Goal: Task Accomplishment & Management: Complete application form

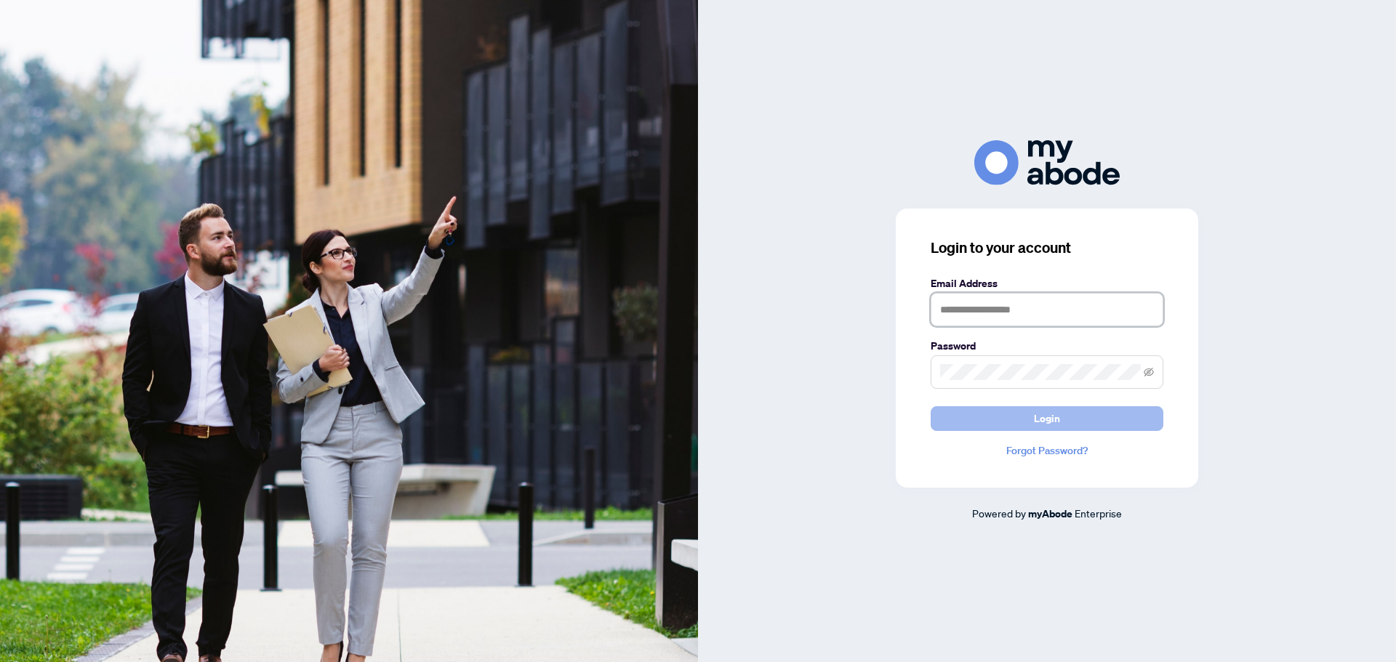
type input "**********"
click at [1110, 422] on button "Login" at bounding box center [1046, 418] width 233 height 25
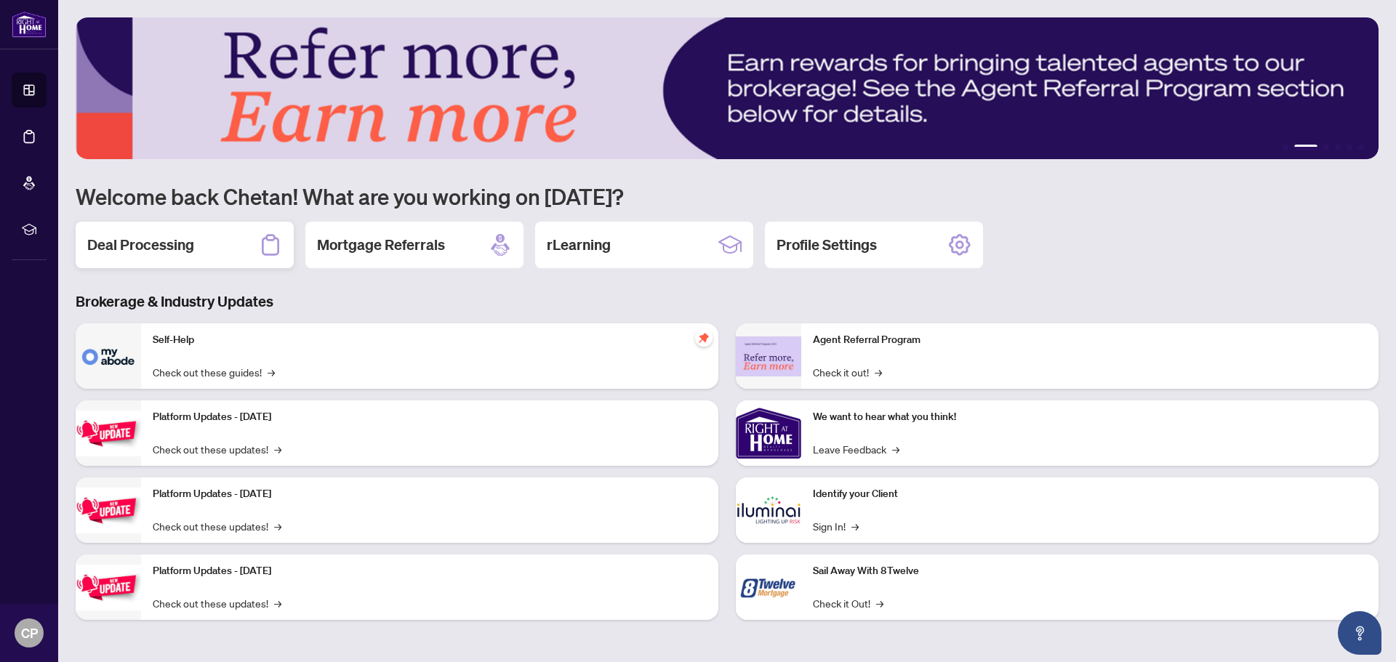
click at [156, 251] on h2 "Deal Processing" at bounding box center [140, 245] width 107 height 20
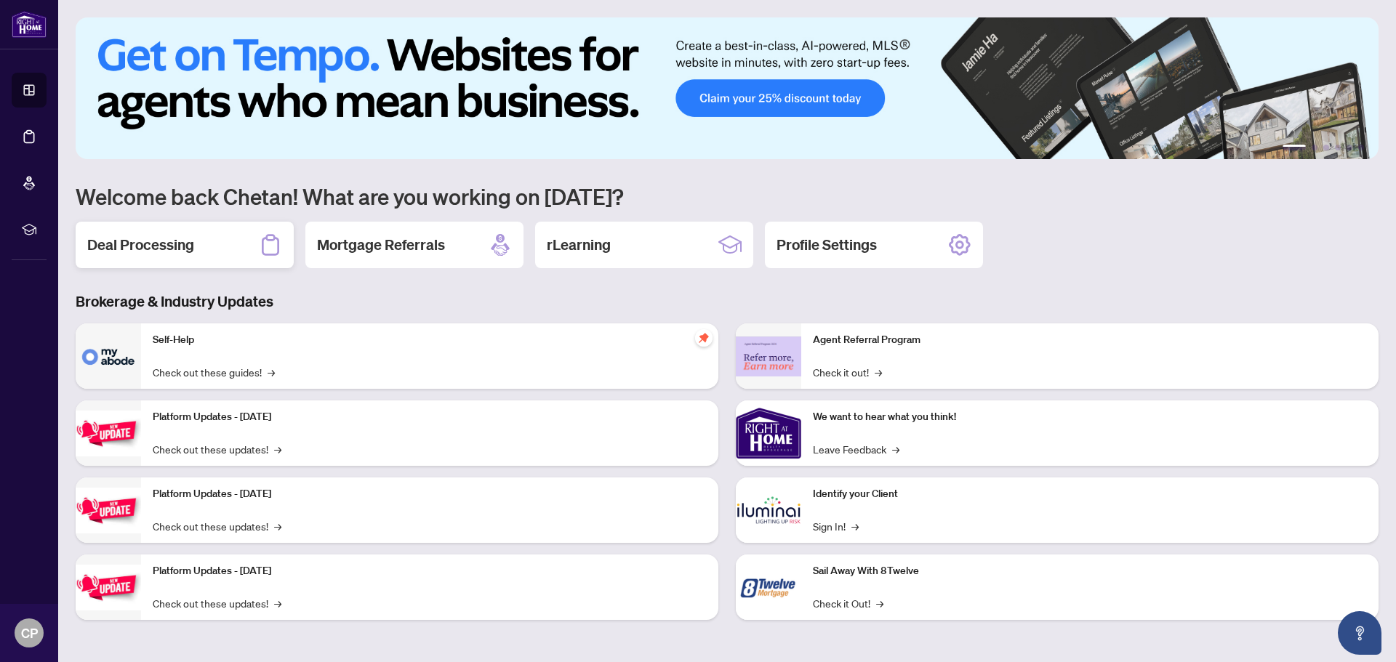
click at [167, 244] on h2 "Deal Processing" at bounding box center [140, 245] width 107 height 20
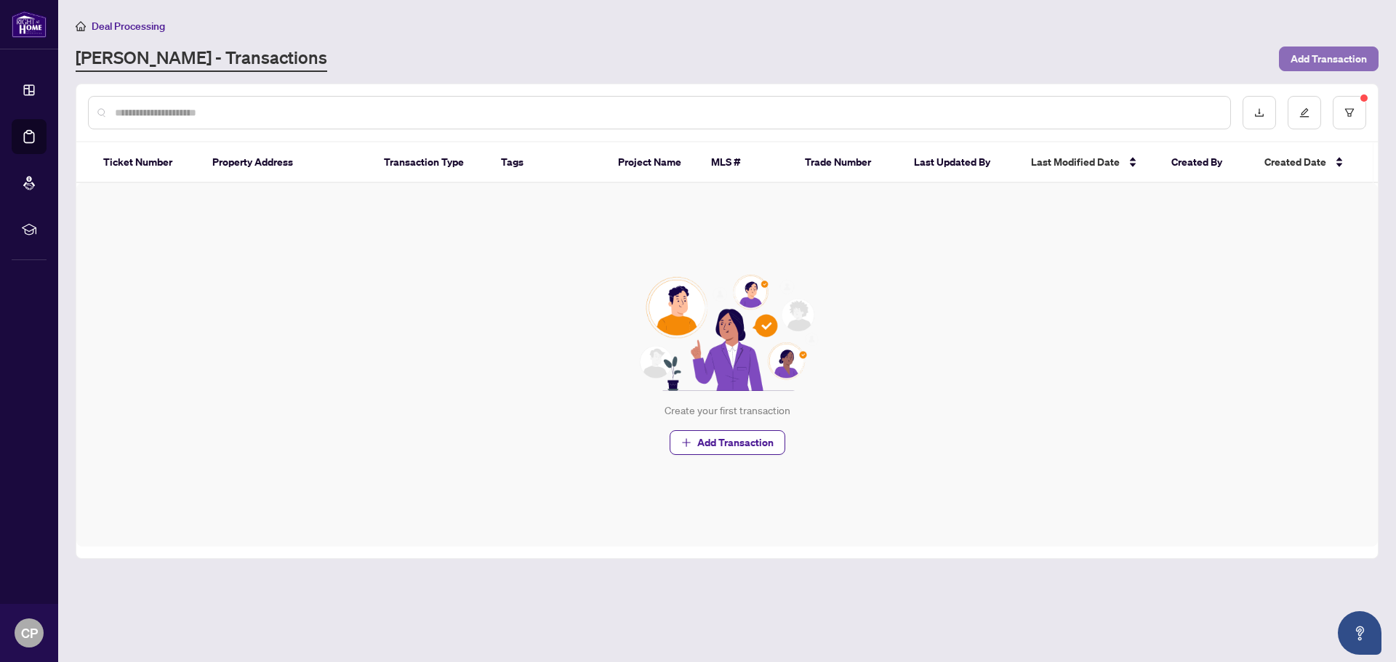
click at [1316, 60] on span "Add Transaction" at bounding box center [1328, 58] width 76 height 23
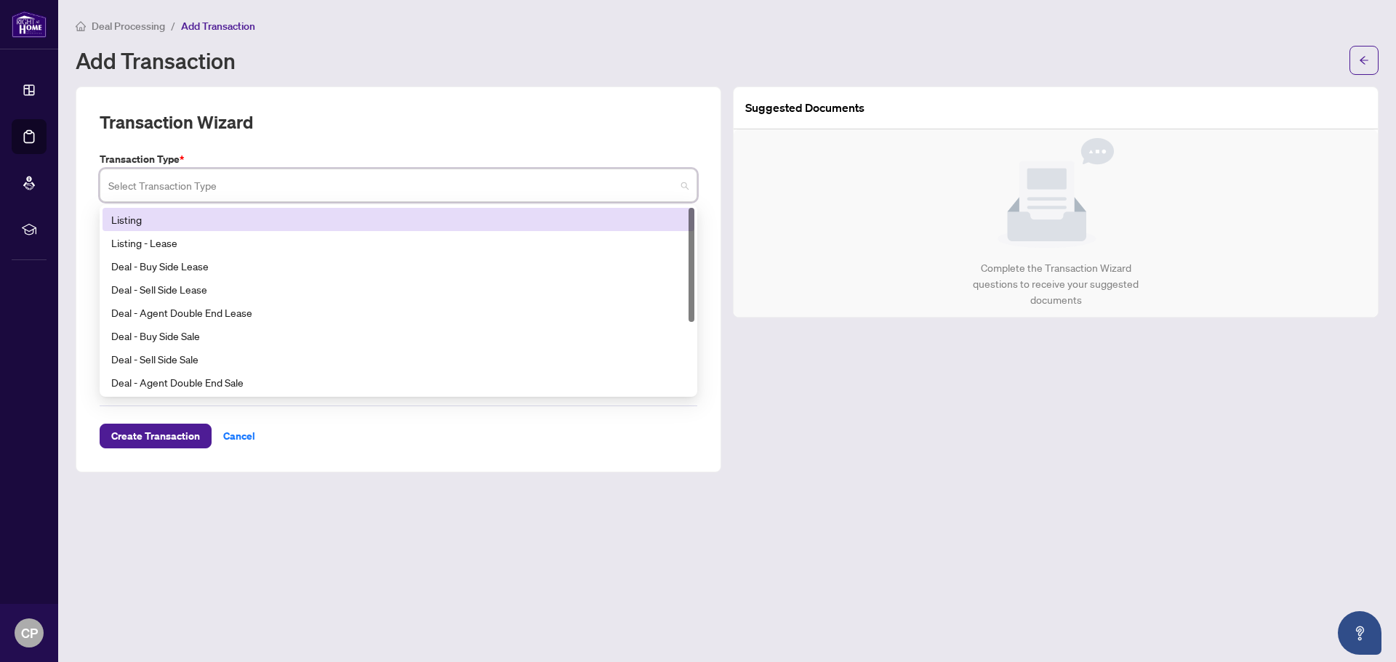
click at [169, 185] on input "search" at bounding box center [391, 188] width 567 height 32
click at [160, 218] on div "Listing" at bounding box center [398, 220] width 574 height 16
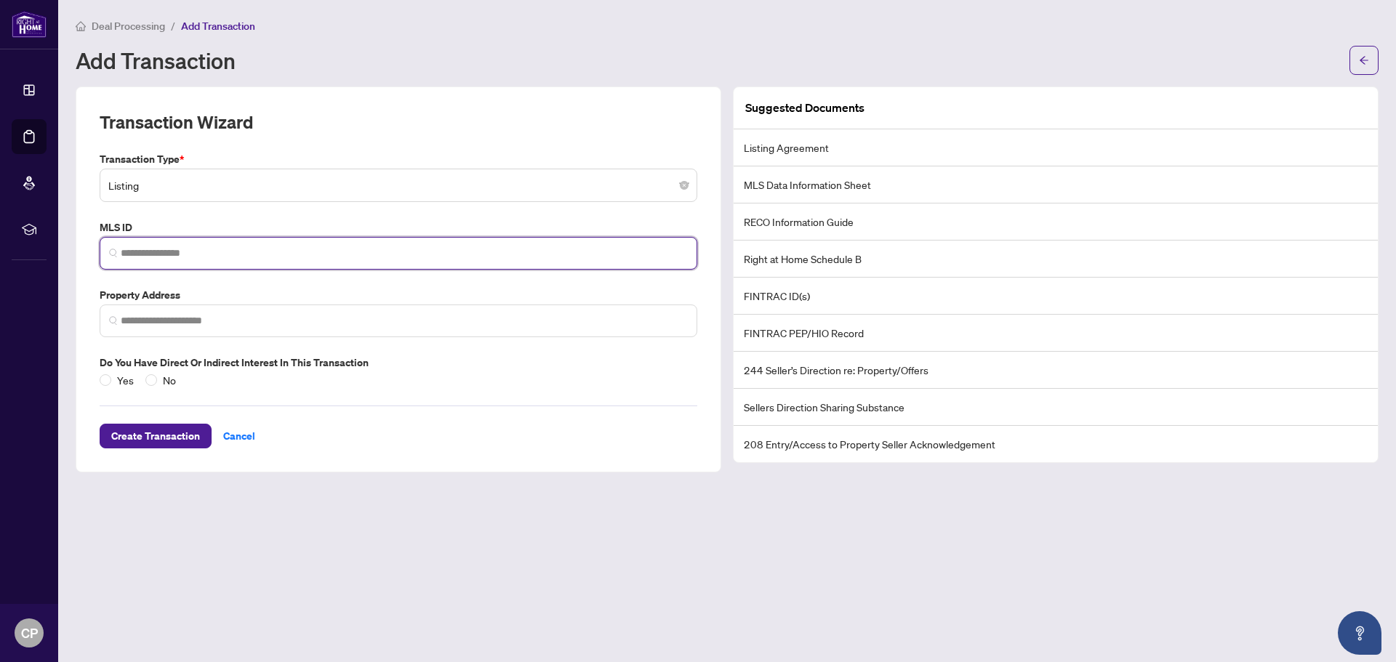
click at [170, 257] on input "search" at bounding box center [404, 253] width 567 height 15
paste input "*********"
type input "*********"
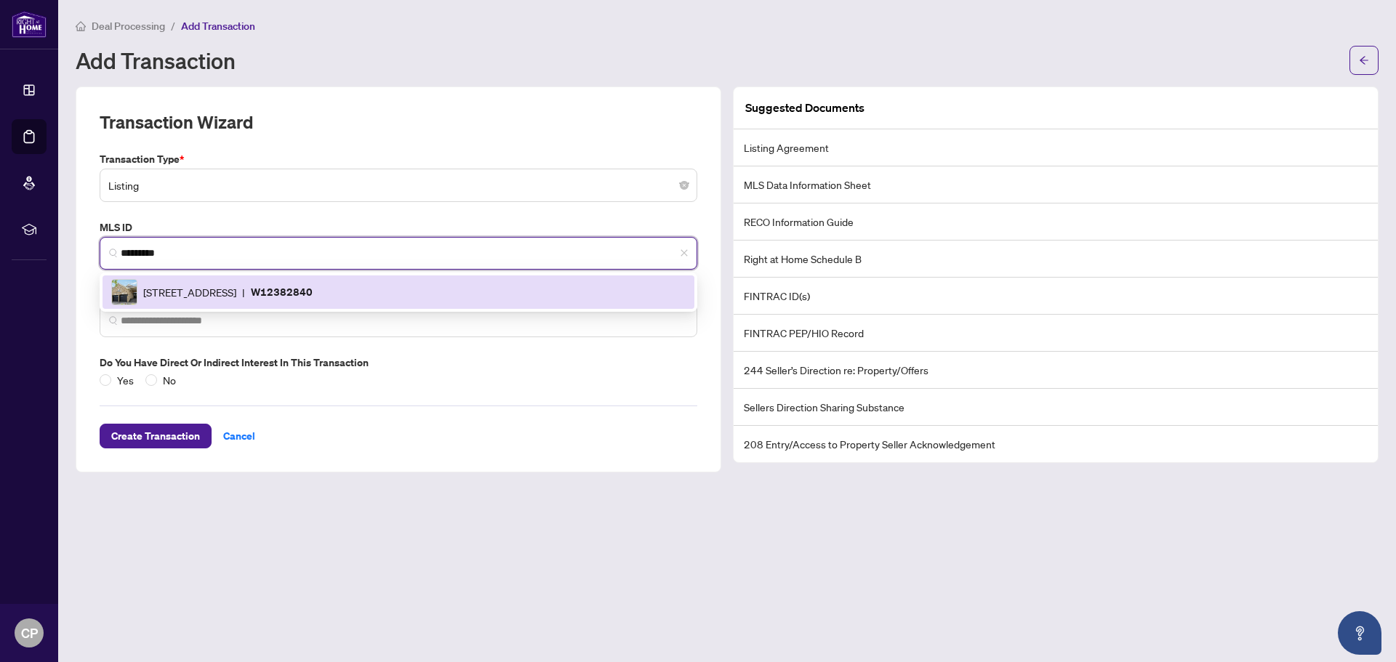
click at [209, 297] on span "28 Legend Lane, Brampton, Ontario L6X 5B5, Canada" at bounding box center [189, 292] width 93 height 16
type input "**********"
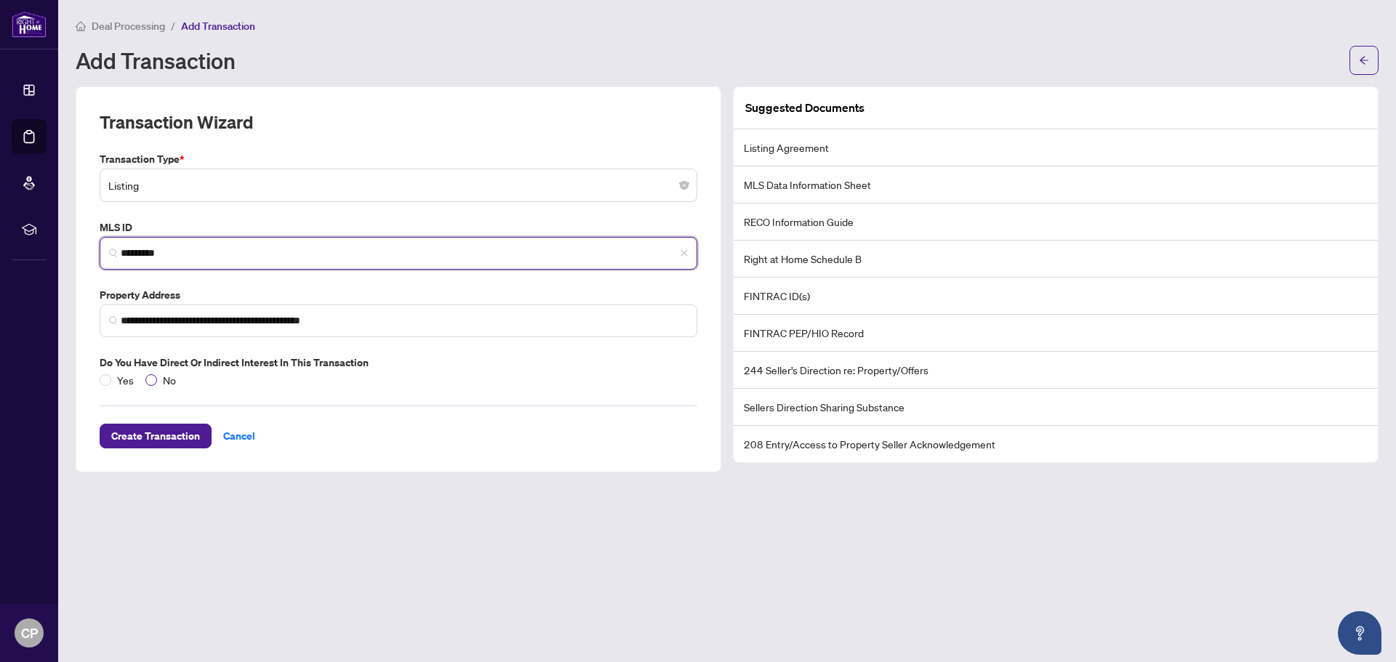
type input "*********"
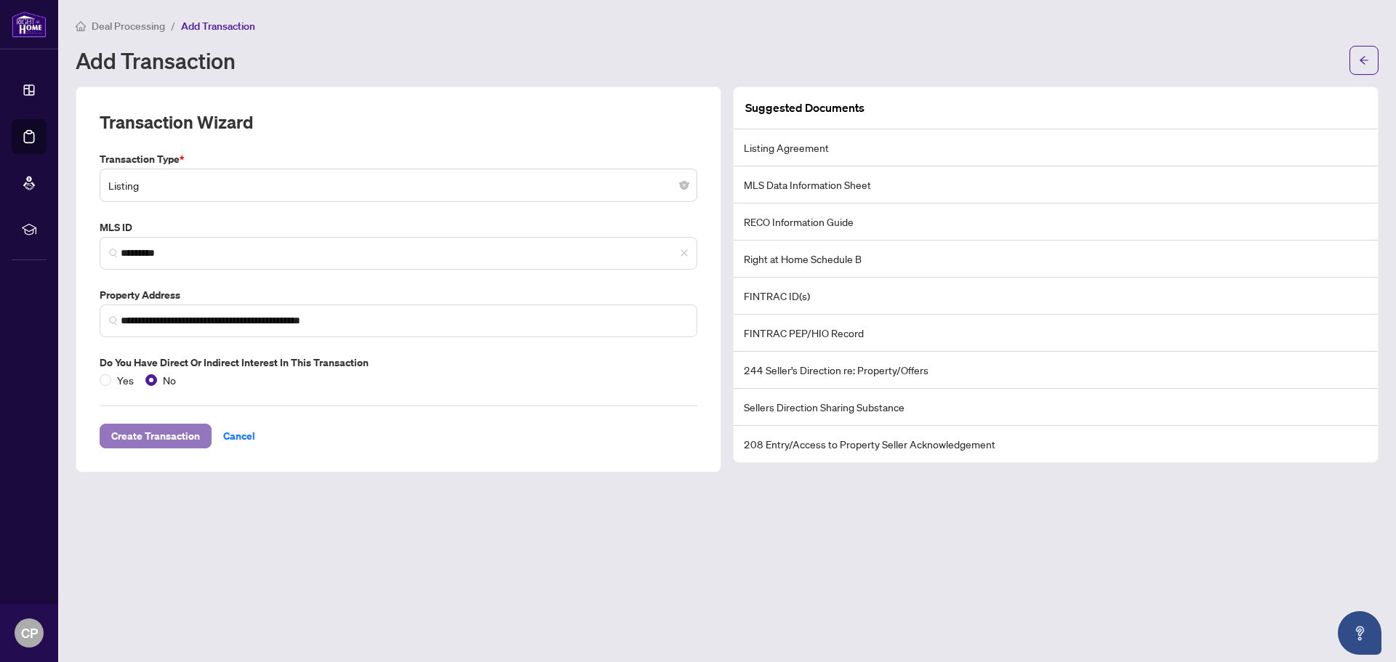
click at [169, 430] on span "Create Transaction" at bounding box center [155, 436] width 89 height 23
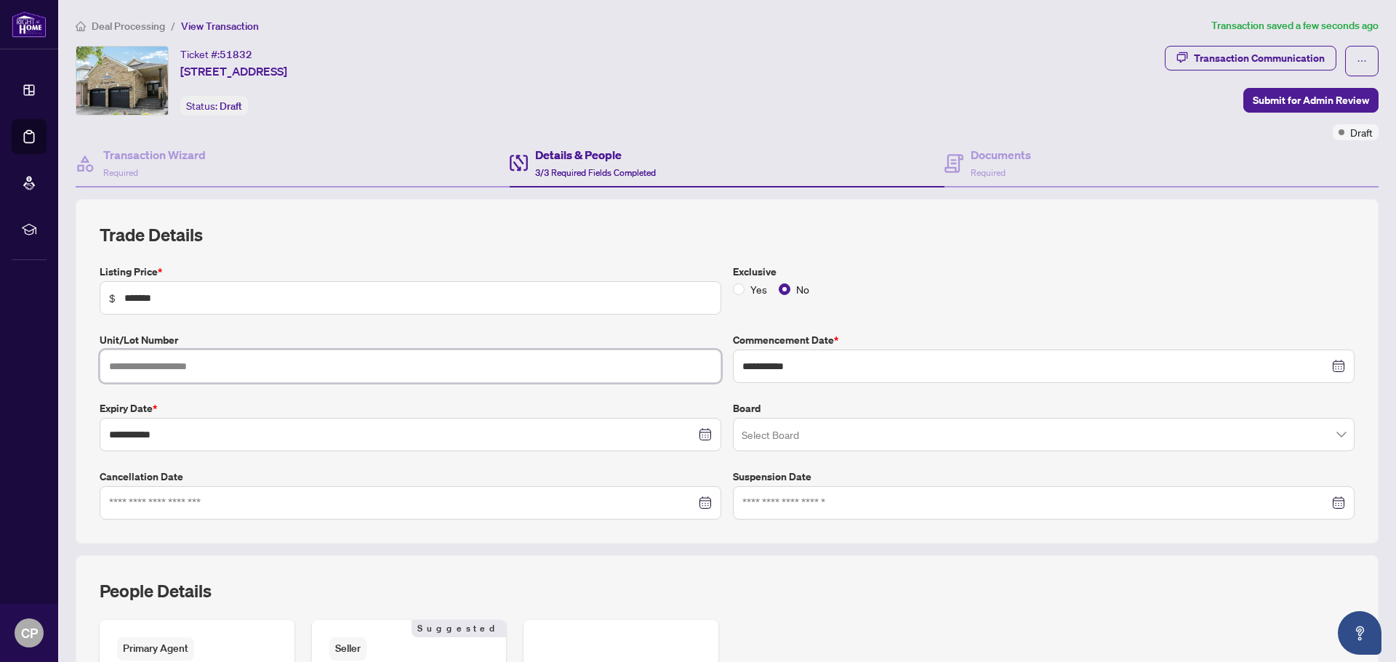
click at [248, 366] on input "text" at bounding box center [411, 366] width 622 height 33
click at [781, 433] on input "search" at bounding box center [1036, 437] width 591 height 32
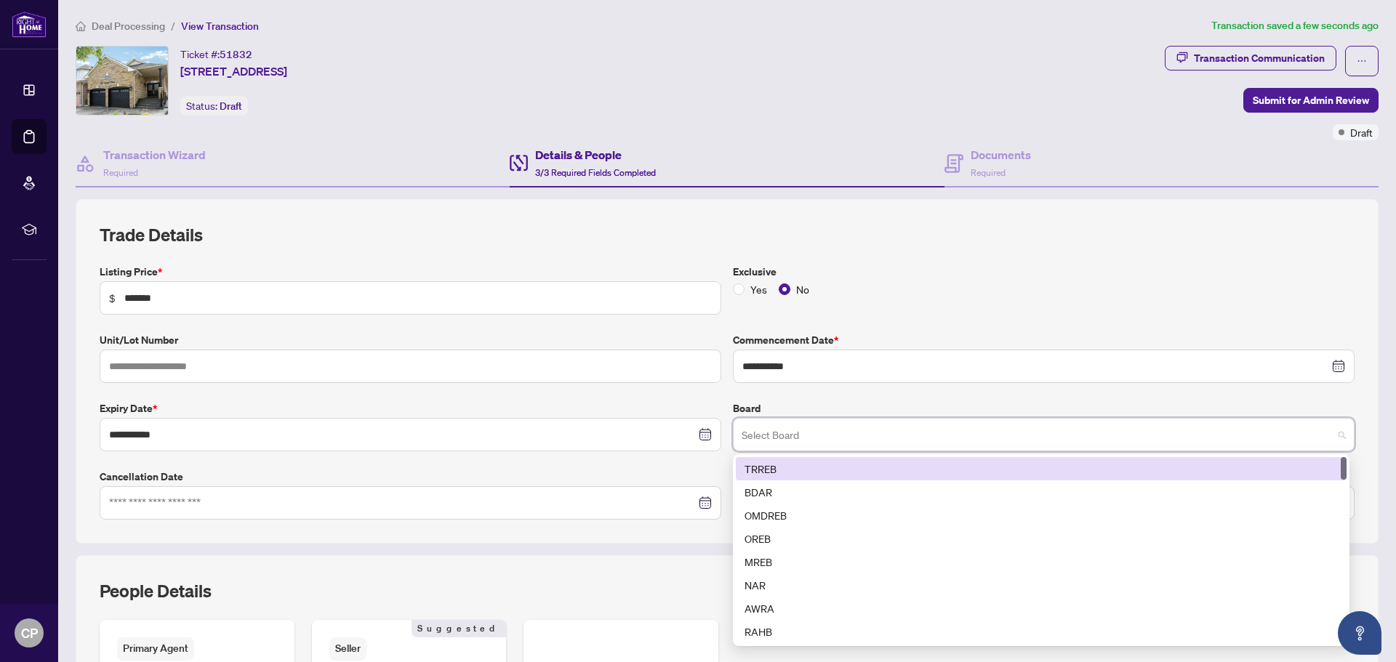
click at [778, 469] on div "TRREB" at bounding box center [1040, 469] width 593 height 16
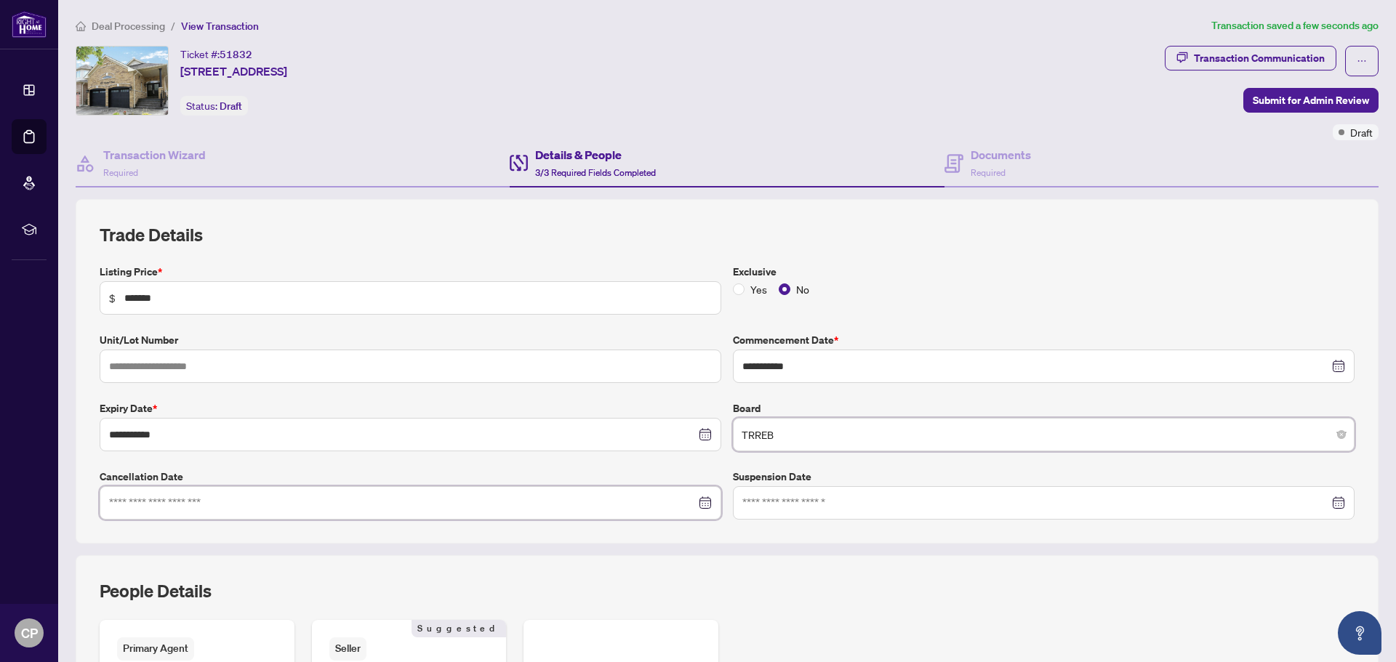
click at [293, 509] on input at bounding box center [402, 503] width 587 height 16
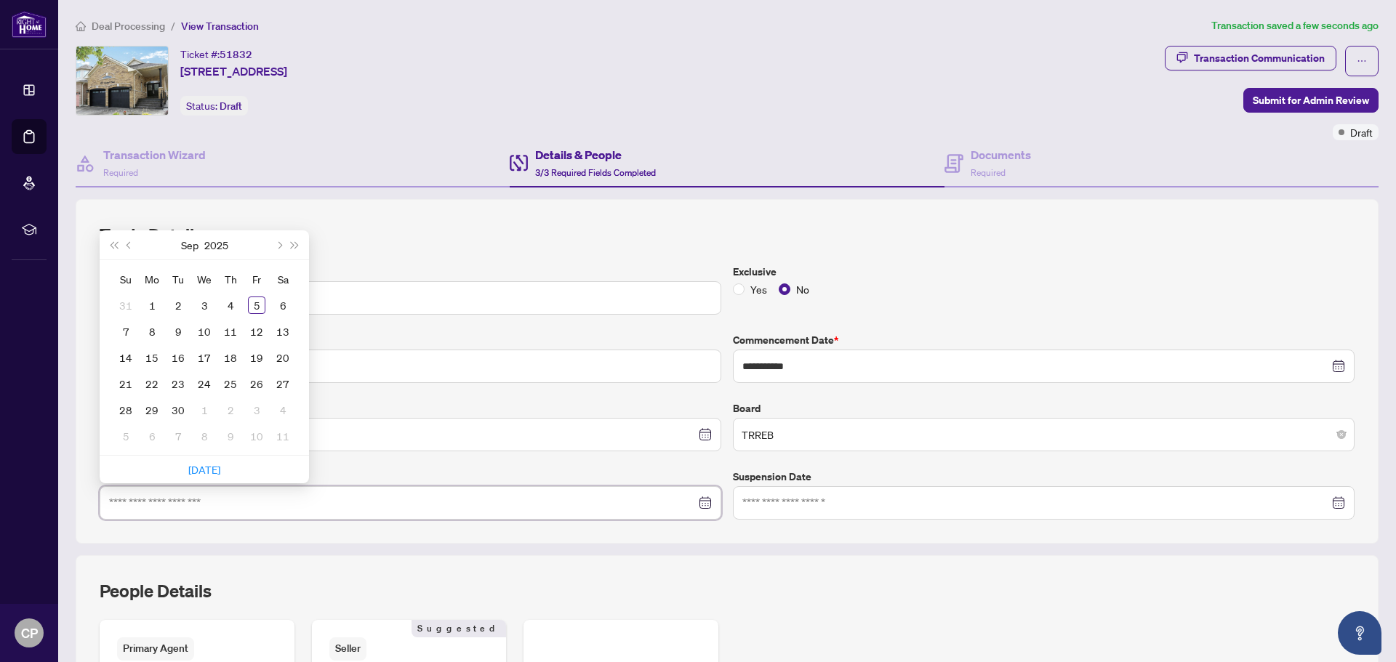
click at [293, 509] on input at bounding box center [402, 503] width 587 height 16
click at [384, 470] on label "Cancellation Date" at bounding box center [411, 477] width 622 height 16
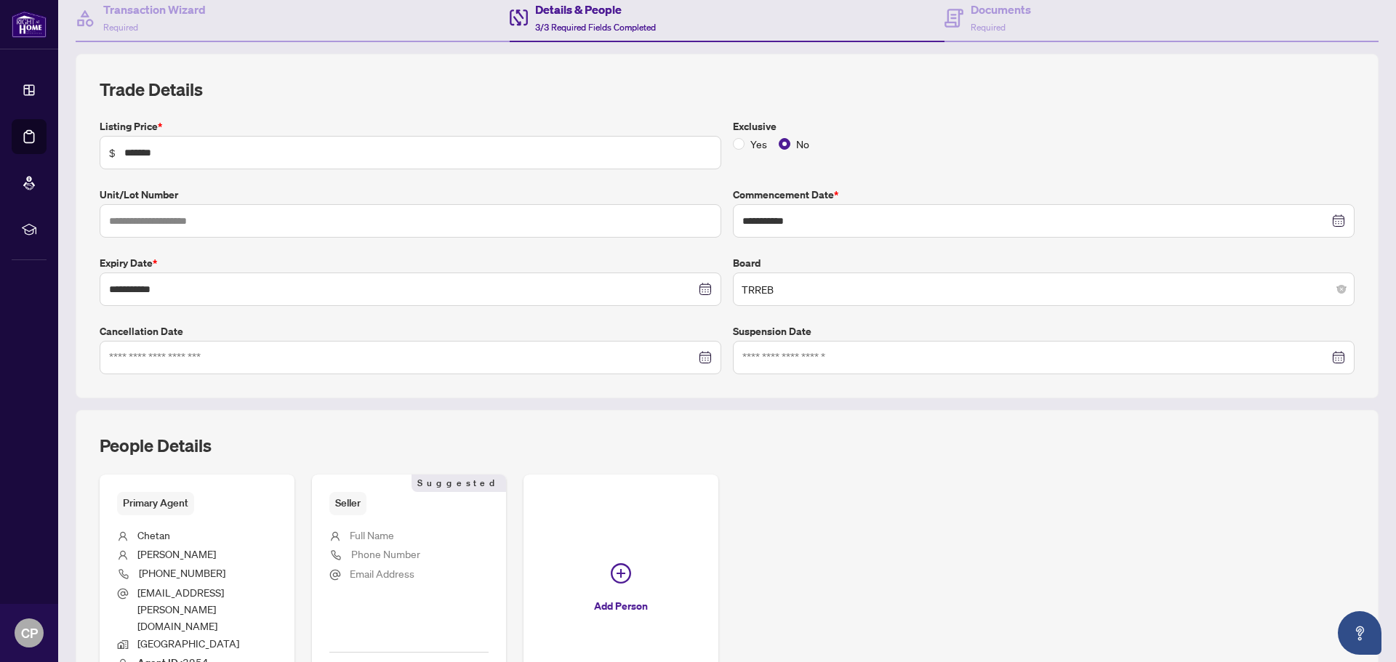
scroll to position [235, 0]
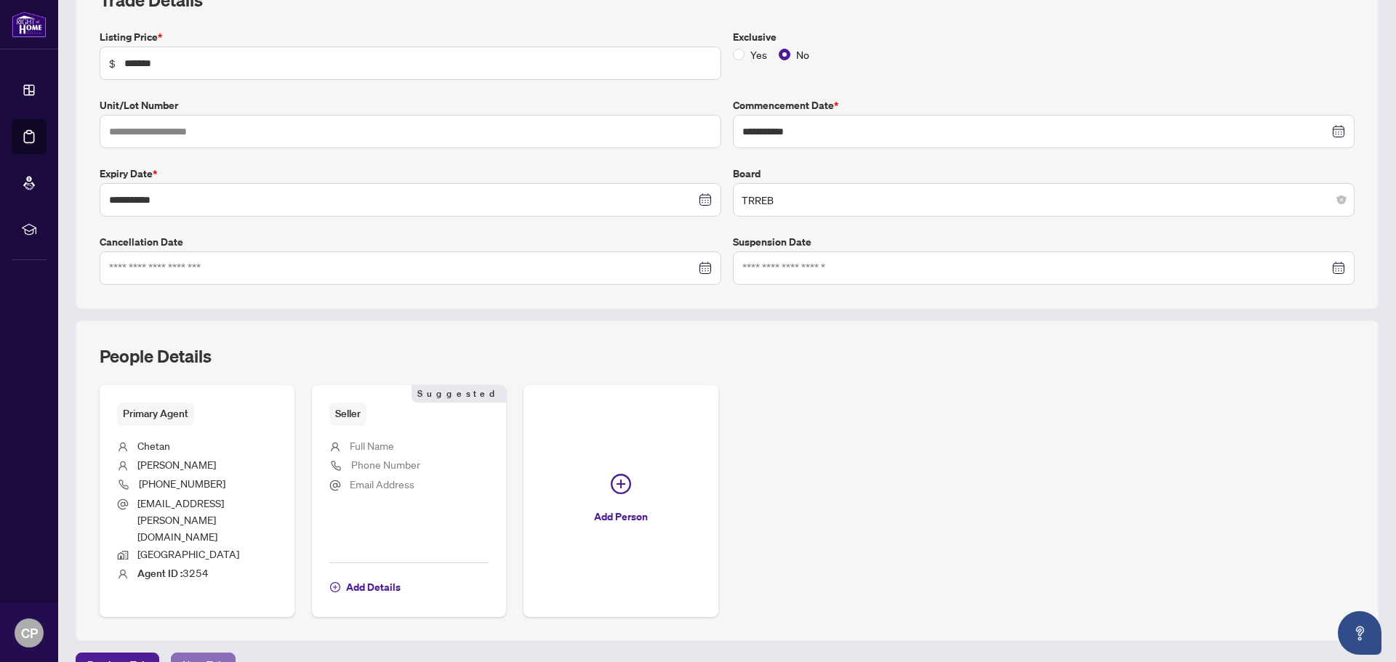
click at [206, 654] on span "Next Tab" at bounding box center [202, 665] width 41 height 23
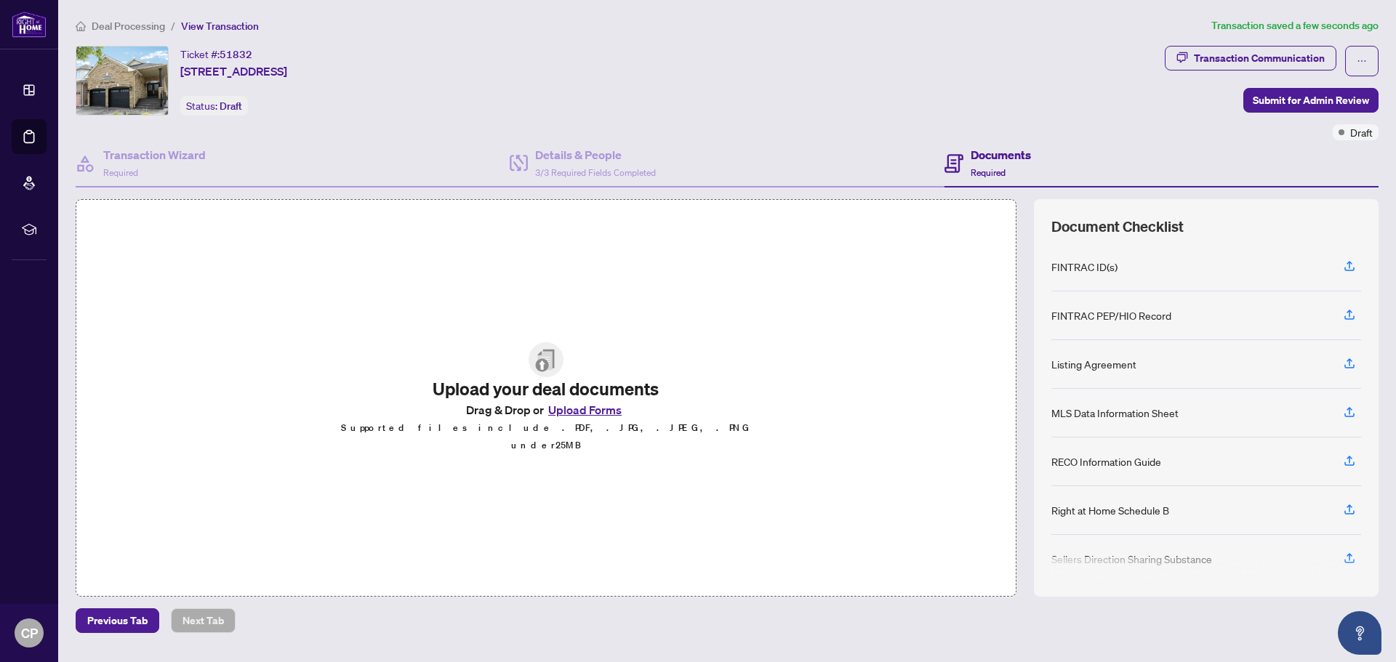
click at [588, 468] on div "Upload your deal documents Drag & Drop or Upload Forms Supported files include …" at bounding box center [546, 398] width 470 height 170
click at [565, 416] on button "Upload Forms" at bounding box center [585, 410] width 82 height 19
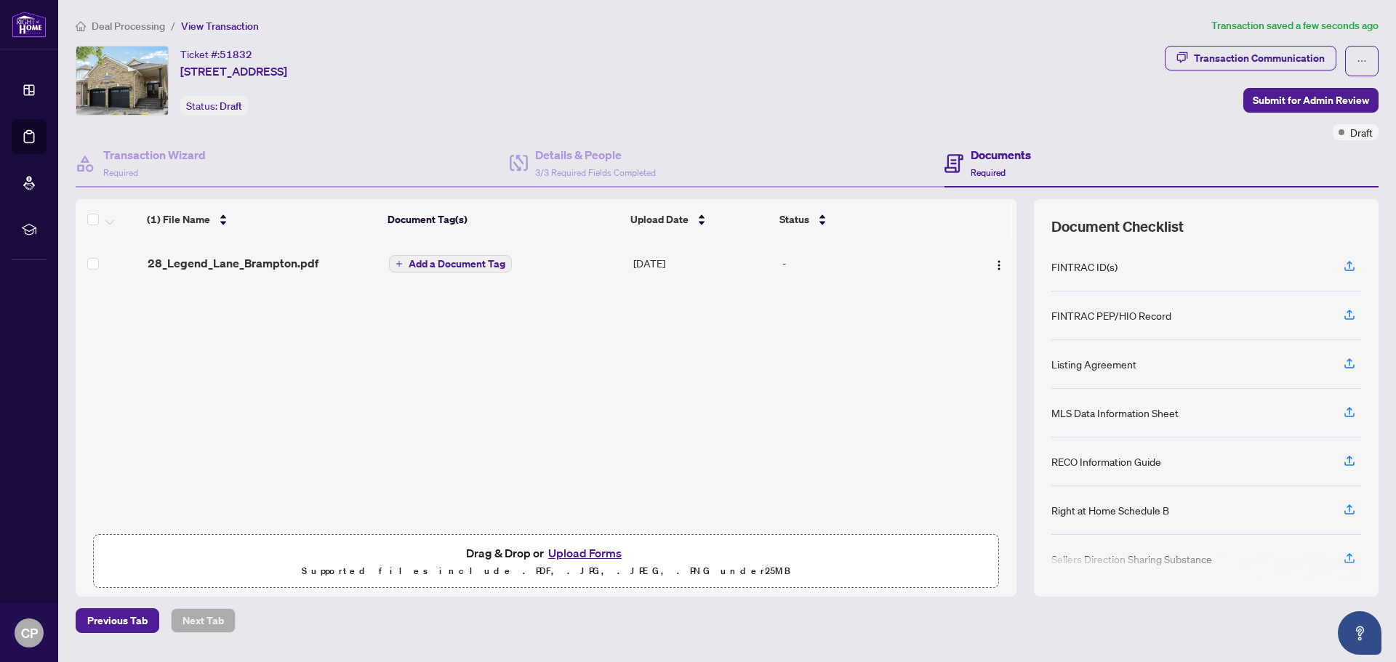
click at [563, 553] on button "Upload Forms" at bounding box center [585, 553] width 82 height 19
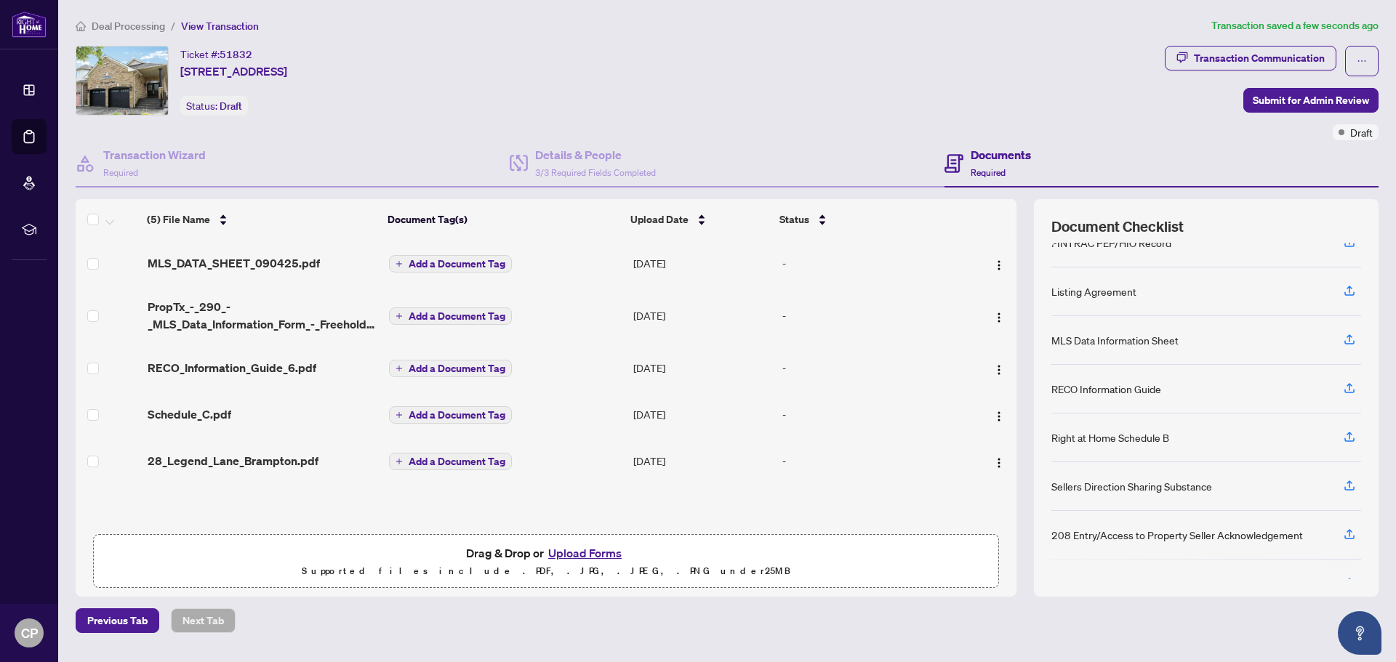
scroll to position [107, 0]
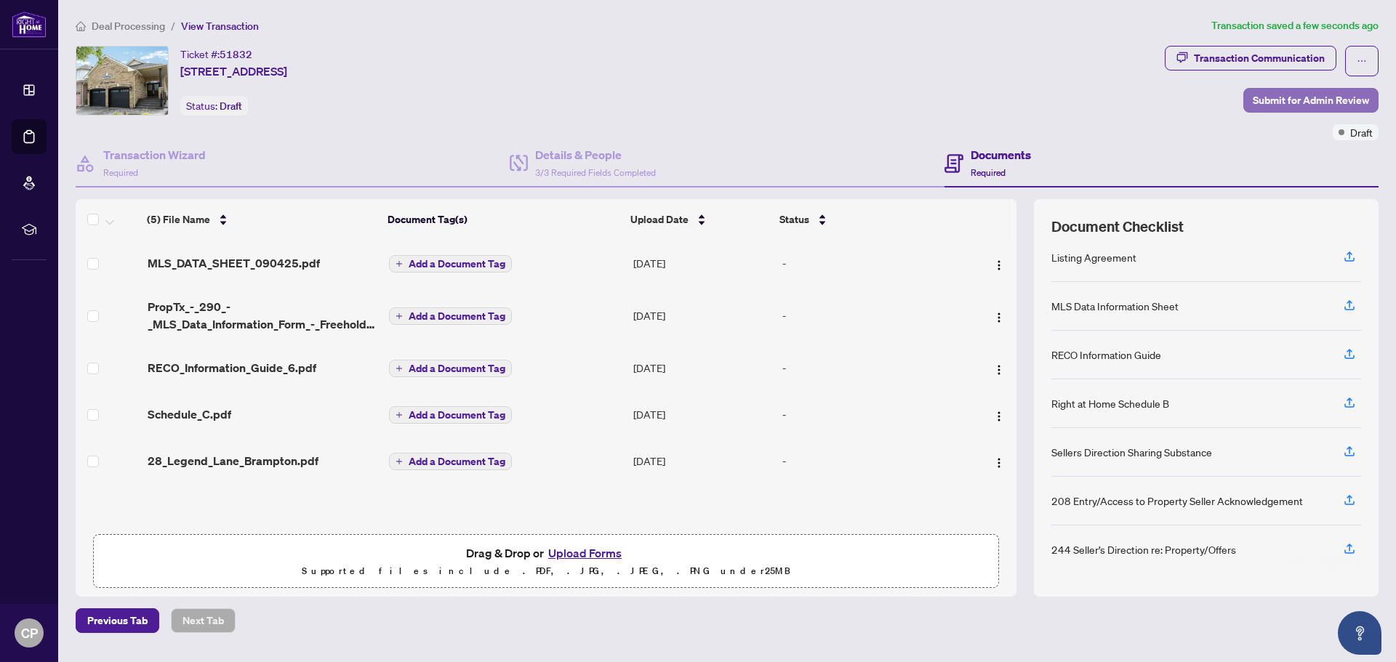
click at [1283, 103] on span "Submit for Admin Review" at bounding box center [1310, 100] width 116 height 23
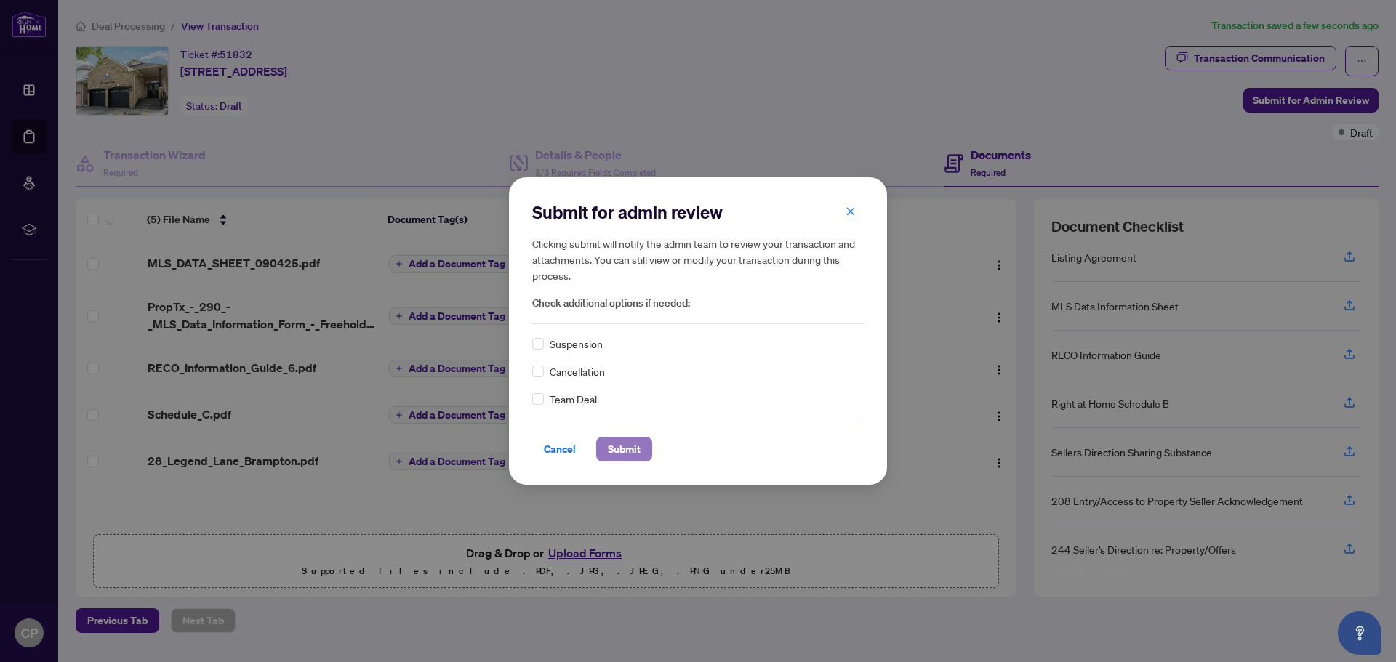
click at [610, 453] on span "Submit" at bounding box center [624, 449] width 33 height 23
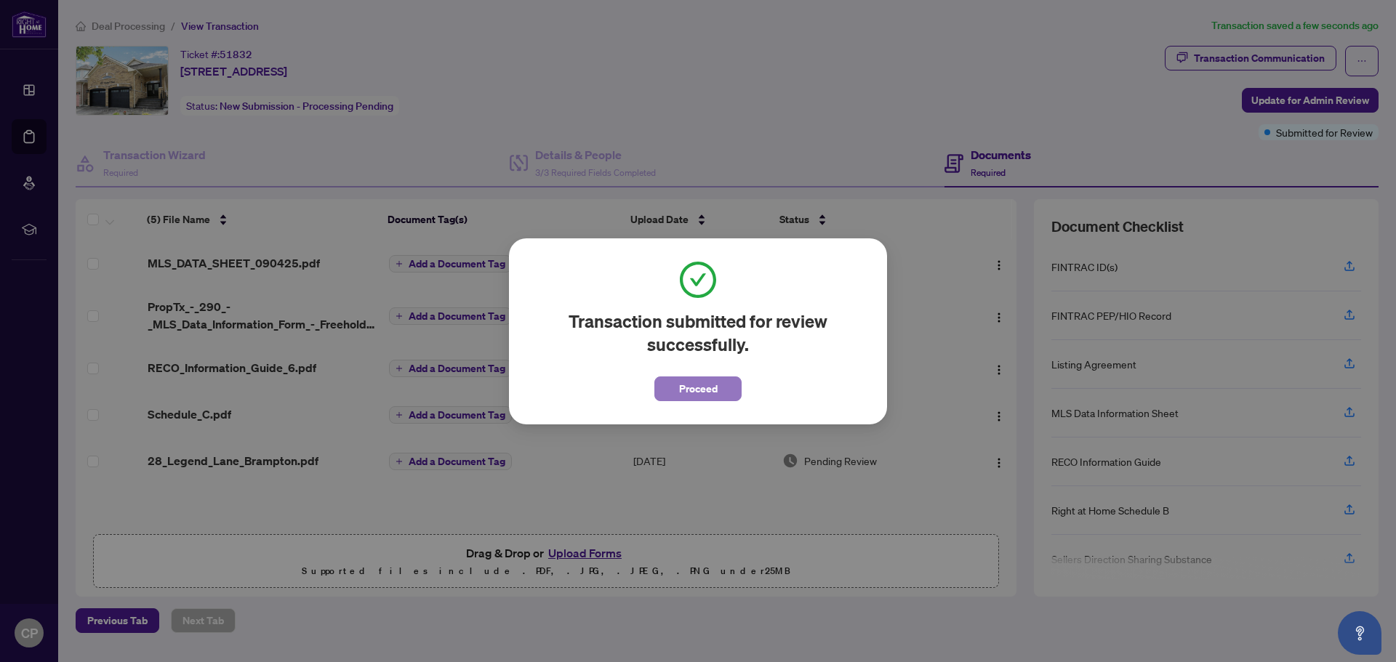
click at [718, 390] on button "Proceed" at bounding box center [697, 389] width 87 height 25
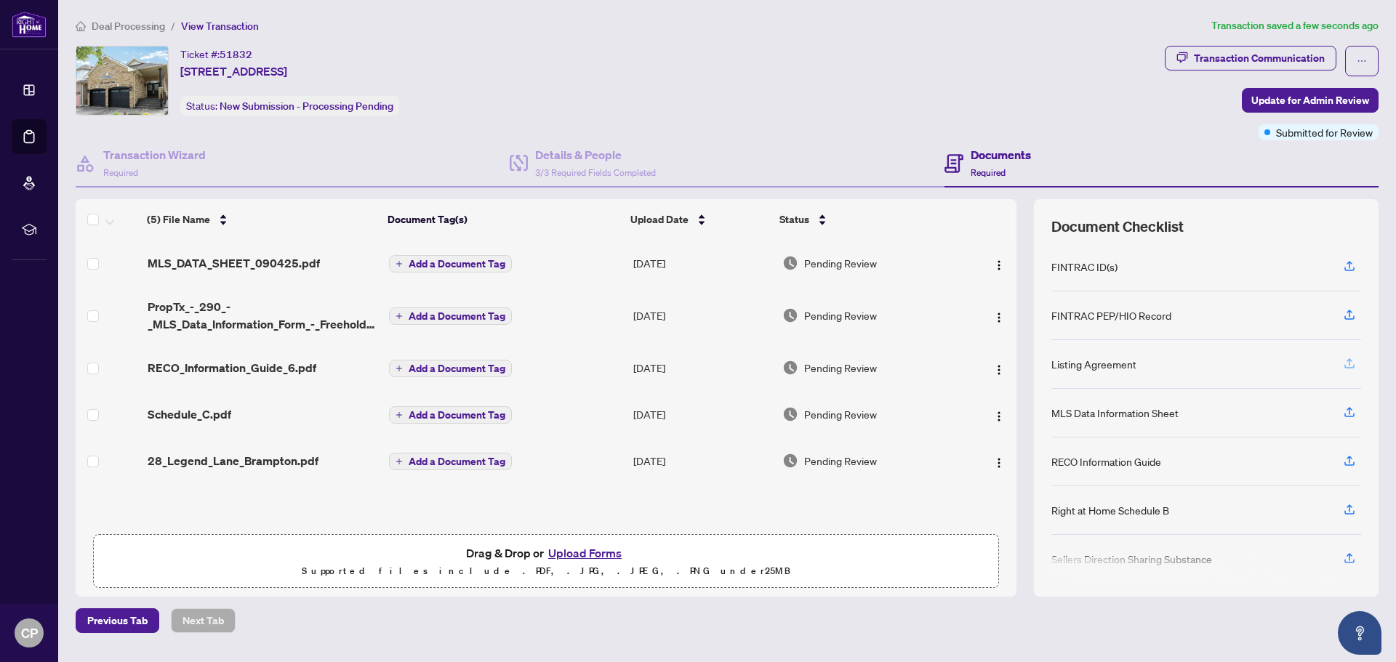
scroll to position [0, 0]
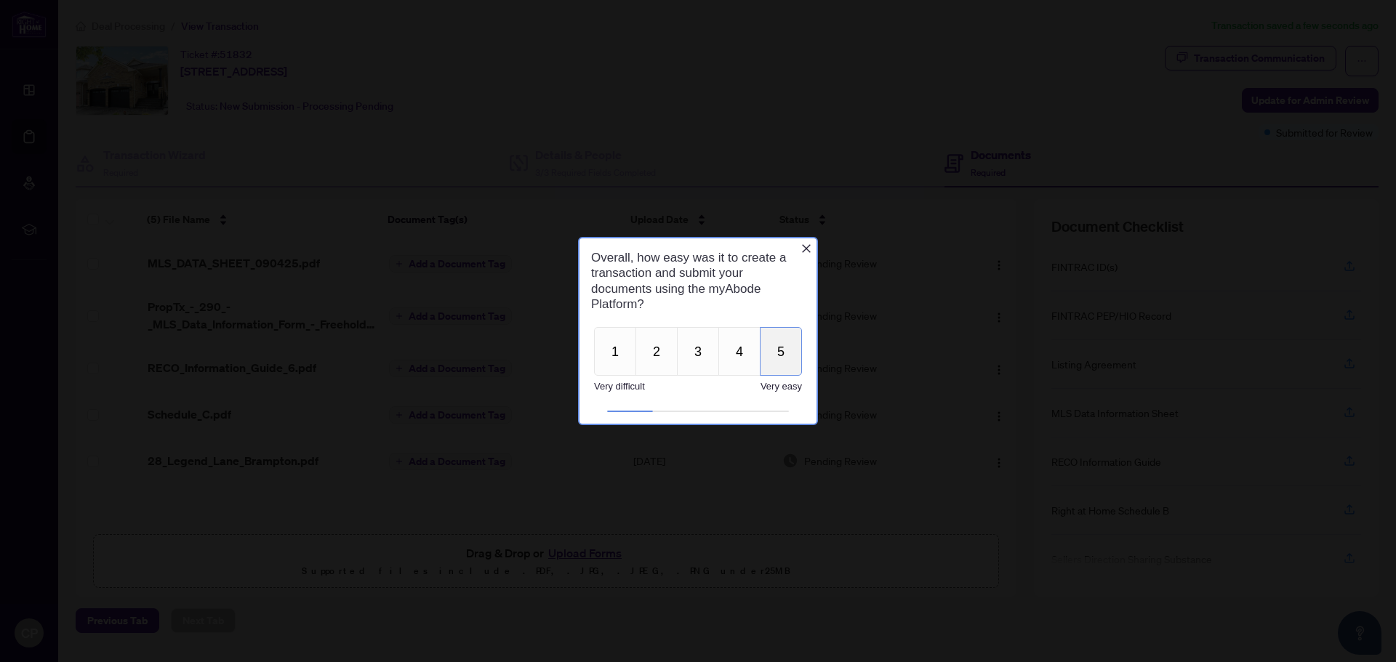
click at [786, 356] on button "5" at bounding box center [781, 351] width 42 height 49
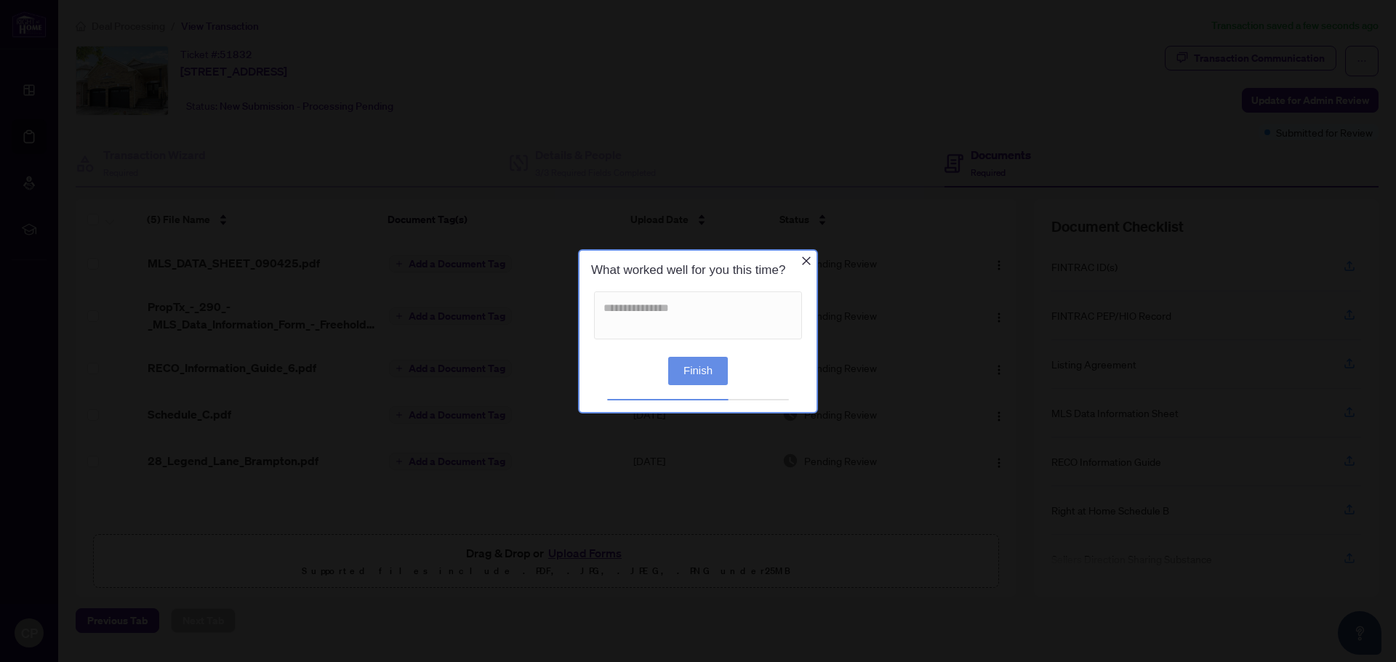
click at [720, 365] on button "Finish" at bounding box center [698, 370] width 60 height 28
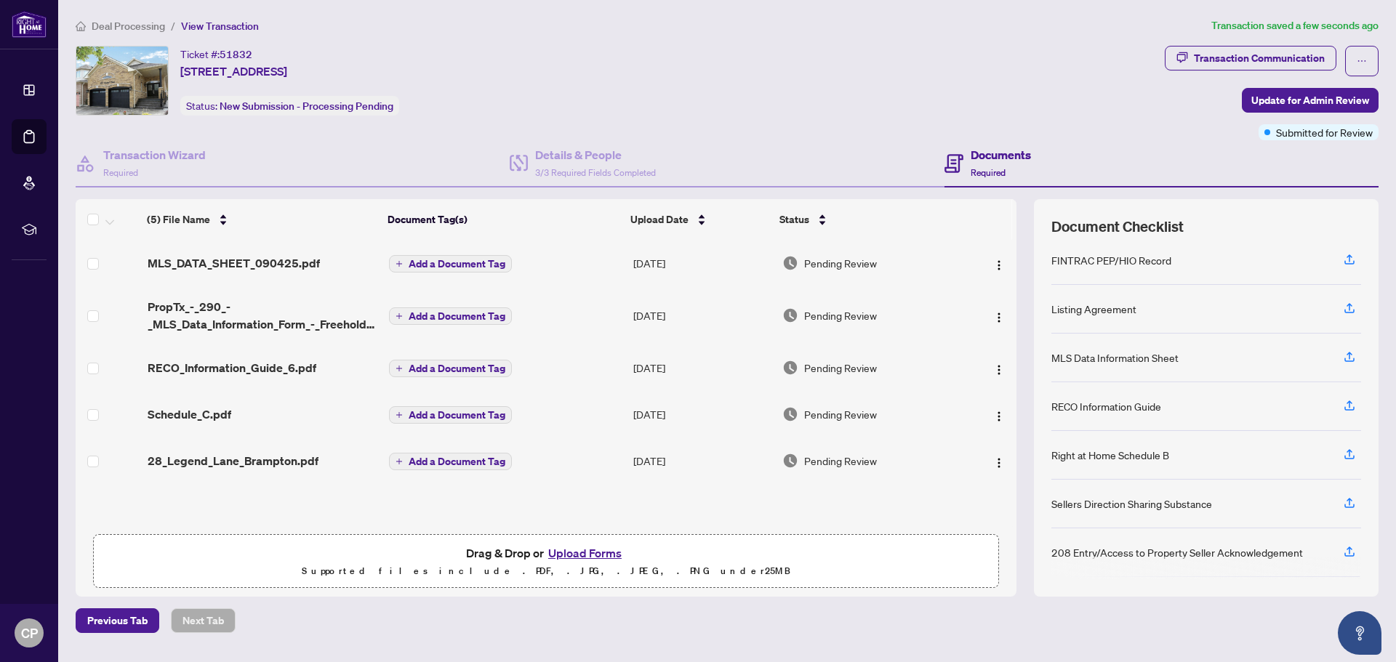
scroll to position [107, 0]
click at [1300, 102] on span "Update for Admin Review" at bounding box center [1310, 100] width 118 height 23
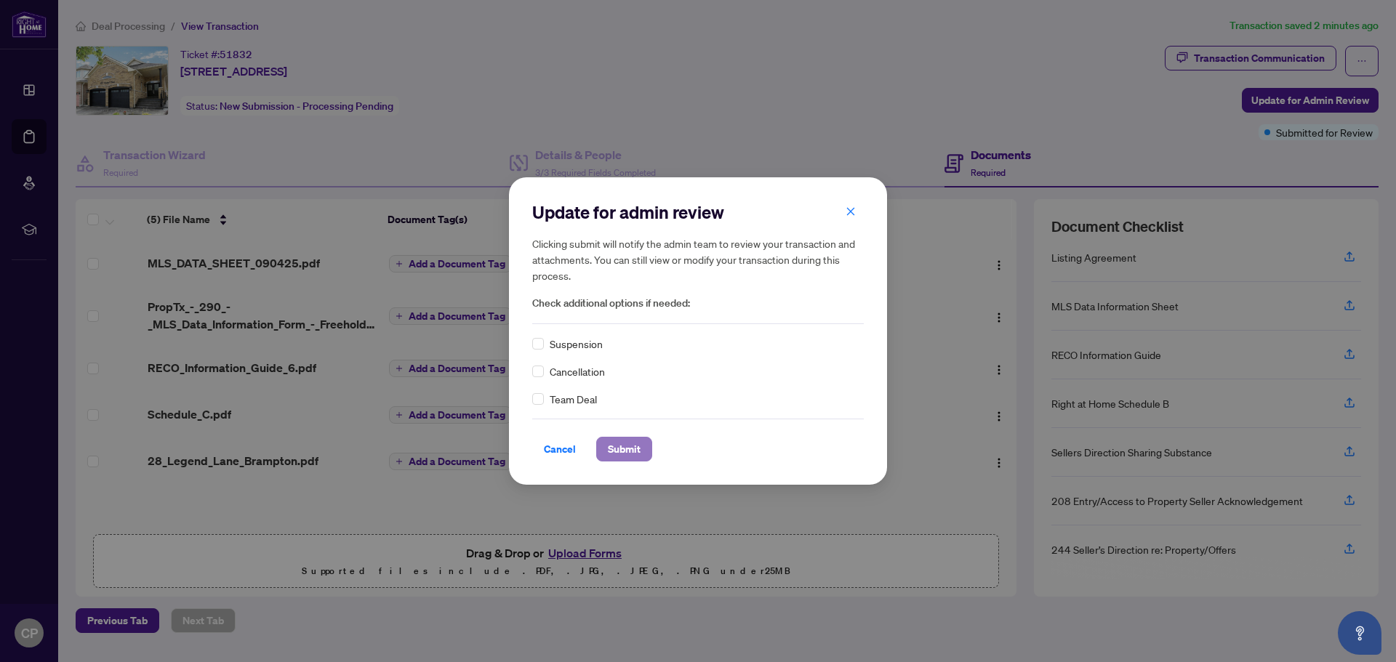
click at [610, 441] on span "Submit" at bounding box center [624, 449] width 33 height 23
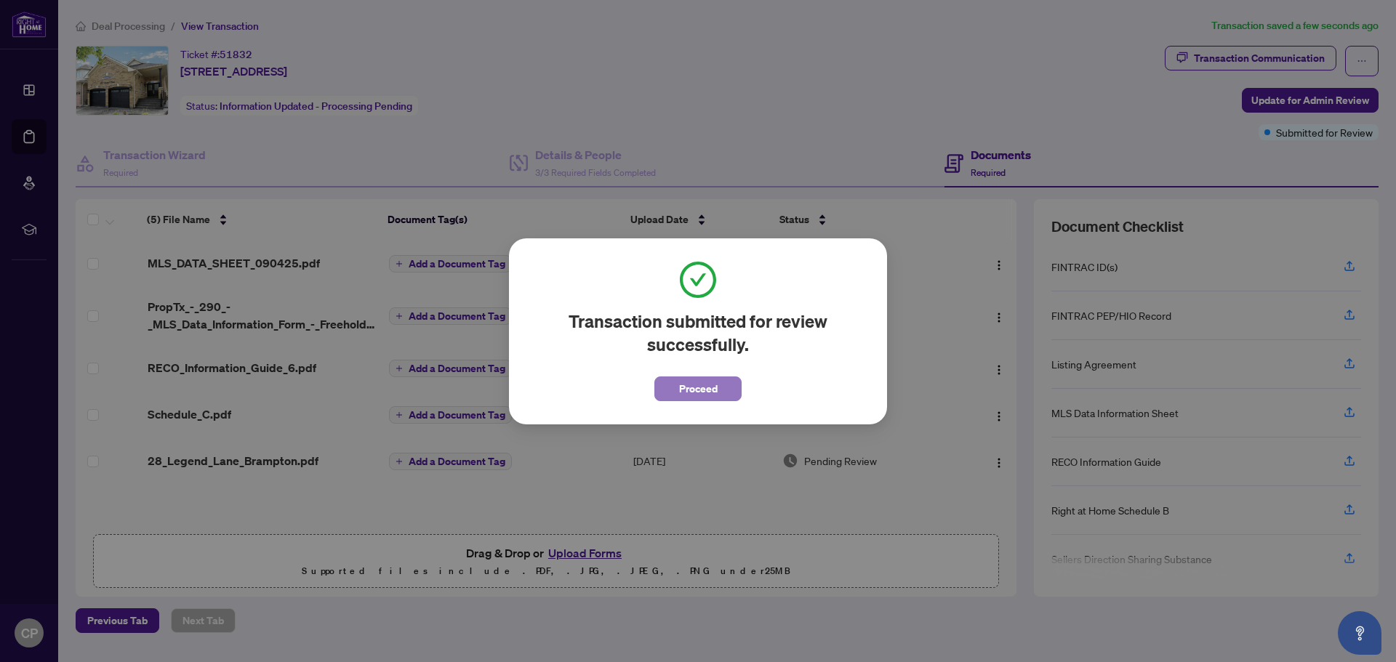
click at [676, 386] on button "Proceed" at bounding box center [697, 389] width 87 height 25
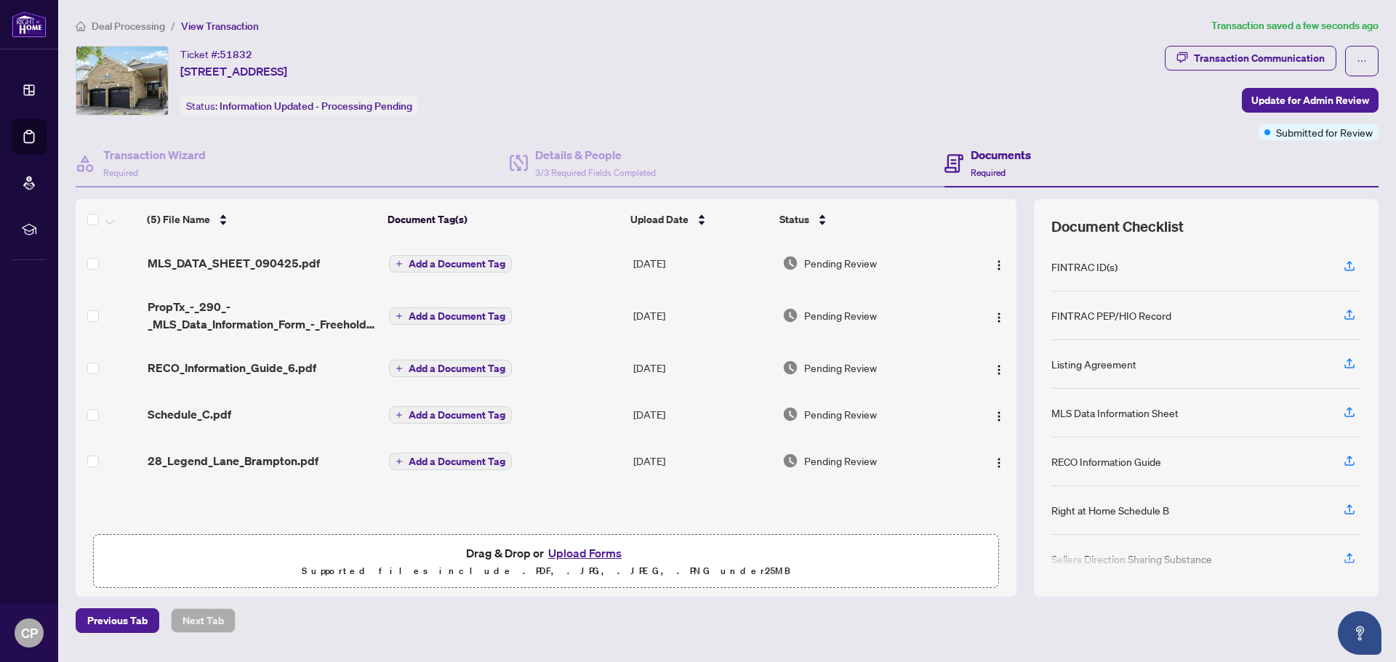
click at [976, 154] on h4 "Documents" at bounding box center [1000, 154] width 60 height 17
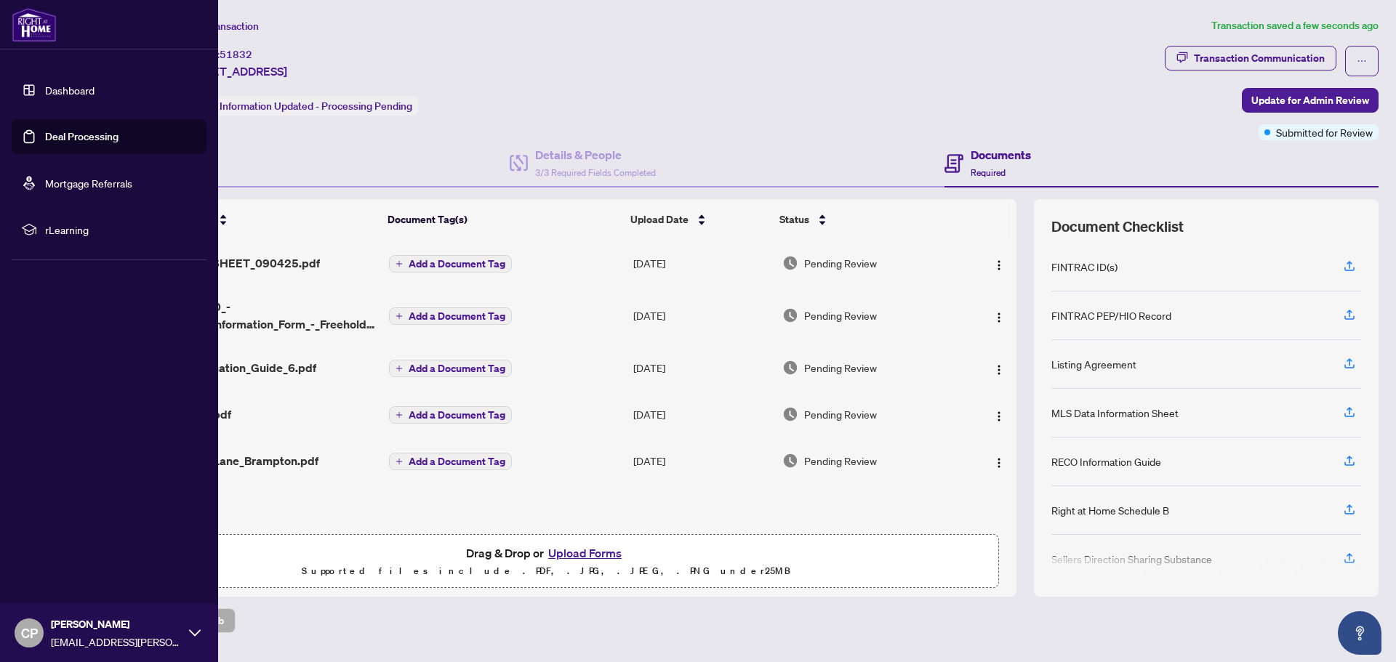
click at [82, 84] on link "Dashboard" at bounding box center [69, 90] width 49 height 13
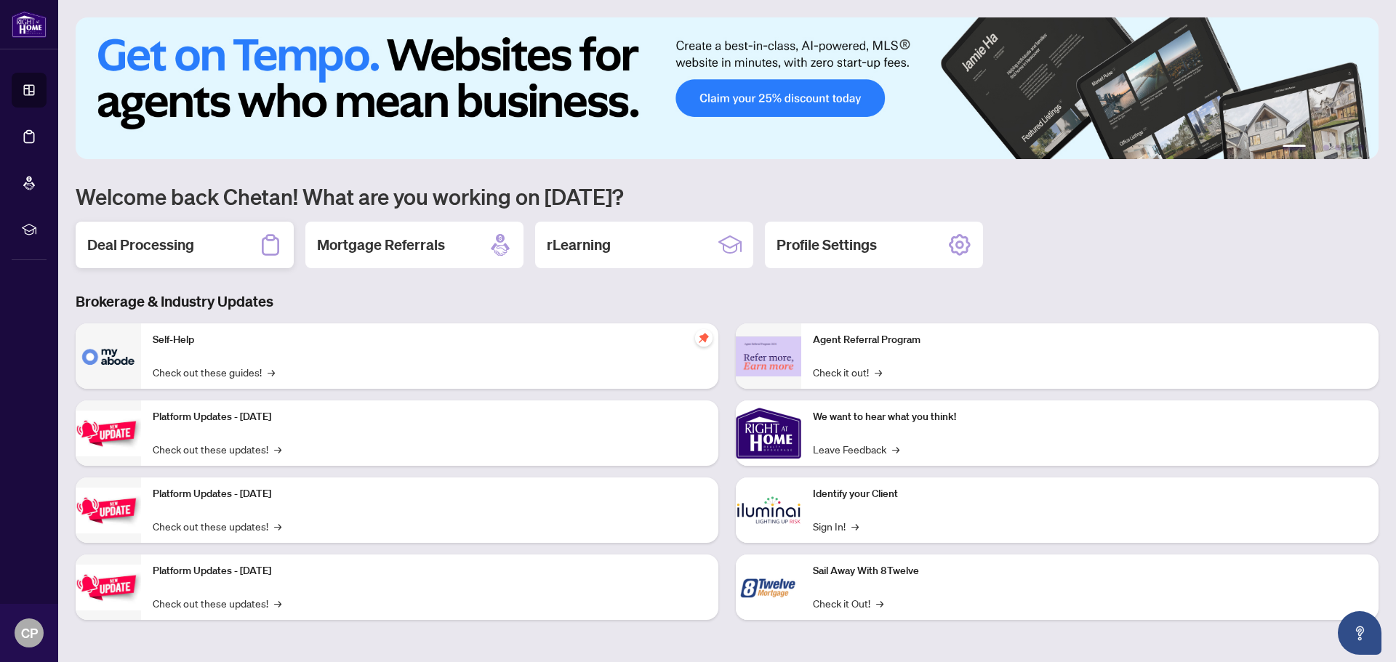
click at [168, 254] on h2 "Deal Processing" at bounding box center [140, 245] width 107 height 20
